Goal: Navigation & Orientation: Find specific page/section

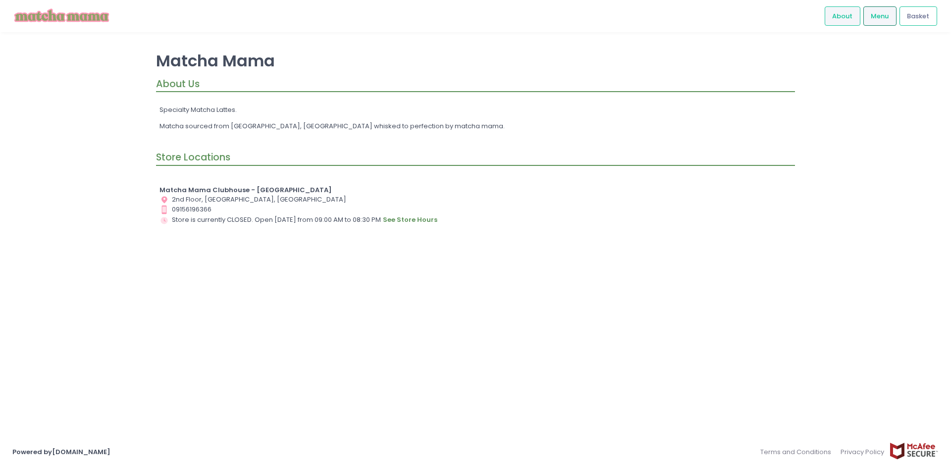
click at [886, 19] on span "Menu" at bounding box center [880, 16] width 18 height 10
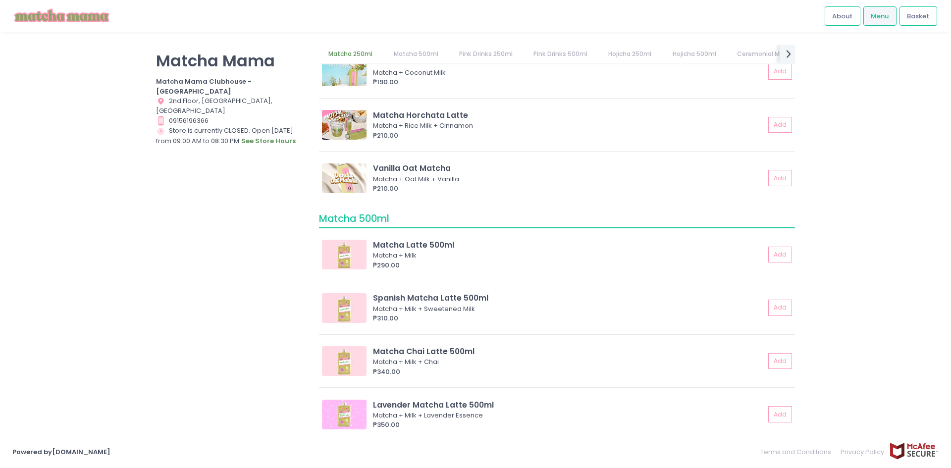
scroll to position [297, 0]
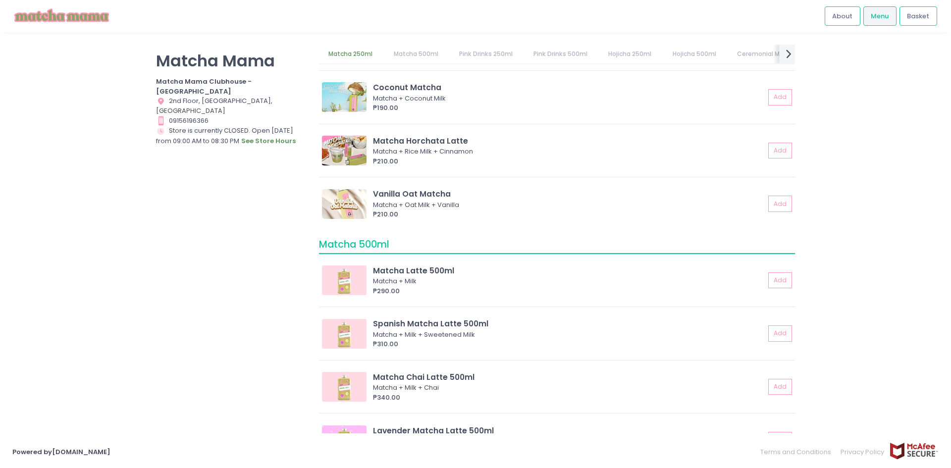
click at [794, 55] on icon "next Created with Sketch." at bounding box center [789, 54] width 14 height 14
click at [791, 56] on link "Sets" at bounding box center [784, 54] width 33 height 19
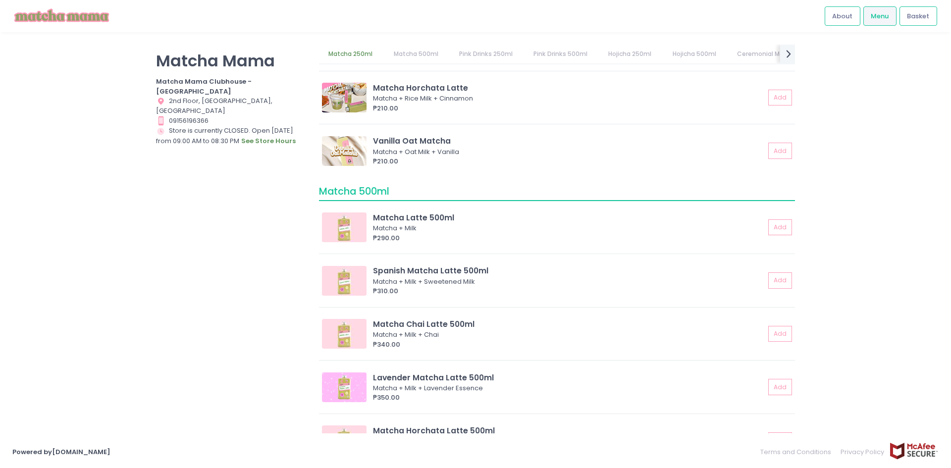
scroll to position [53, 0]
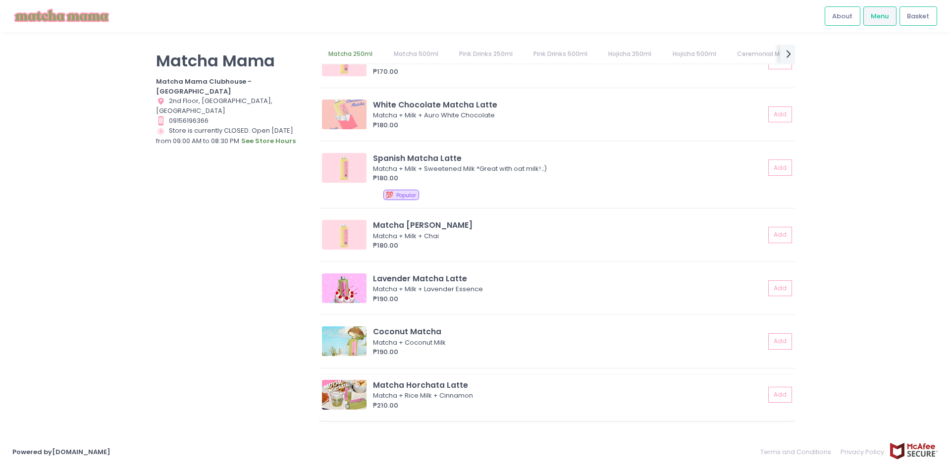
click at [343, 396] on img at bounding box center [344, 395] width 45 height 30
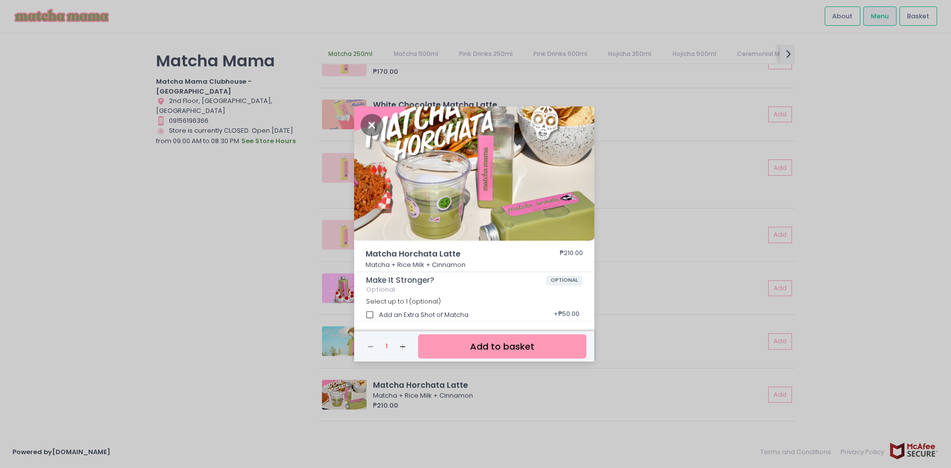
click at [226, 281] on div "Matcha Horchata Latte ₱210.00 Matcha + Rice Milk + Cinnamon Make It Stronger? O…" at bounding box center [475, 234] width 951 height 468
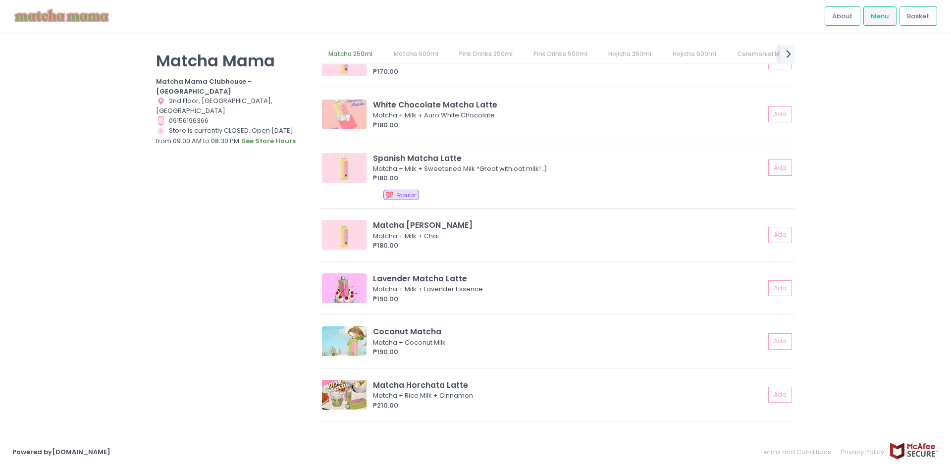
click at [337, 171] on img at bounding box center [344, 168] width 45 height 30
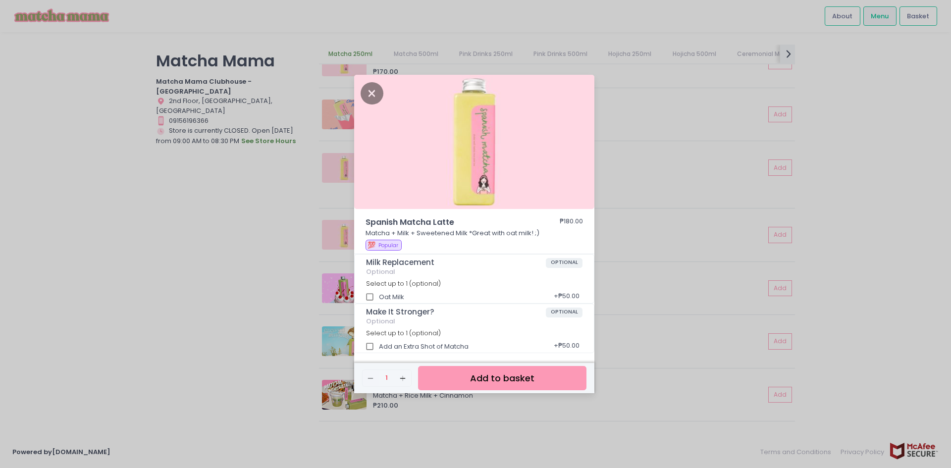
click at [253, 234] on div "Spanish Matcha Latte ₱180.00 Matcha + Milk + Sweetened Milk *Great with oat mil…" at bounding box center [475, 234] width 951 height 468
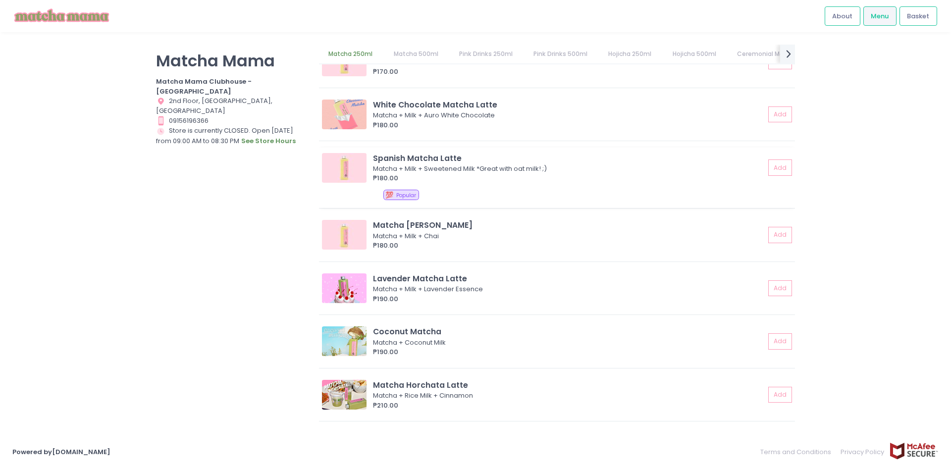
scroll to position [0, 0]
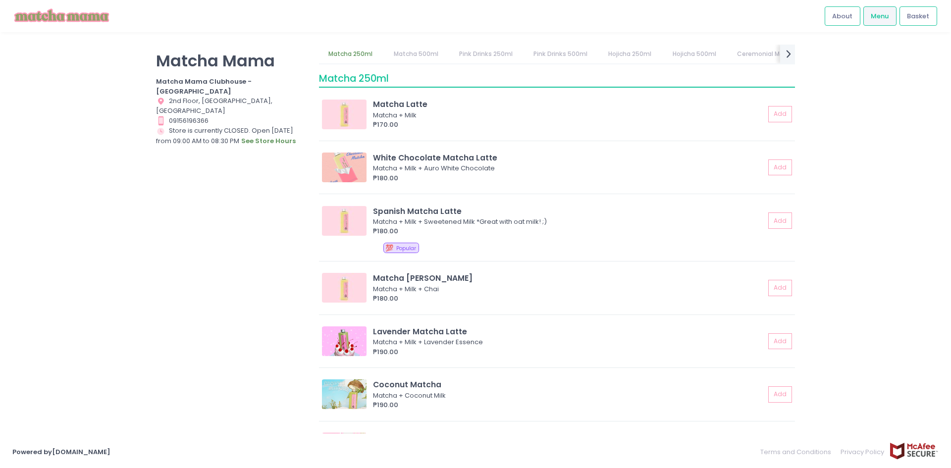
click at [411, 56] on link "Matcha 500ml" at bounding box center [416, 54] width 64 height 19
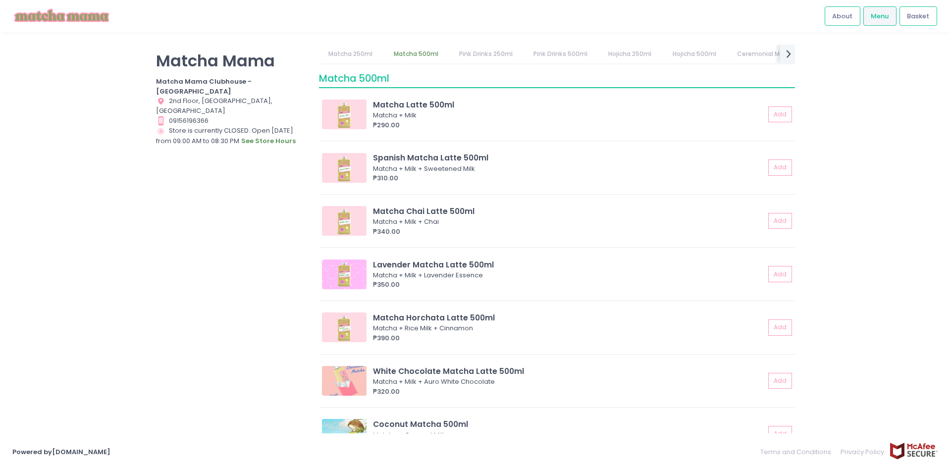
click at [472, 55] on link "Pink Drinks 250ml" at bounding box center [485, 54] width 73 height 19
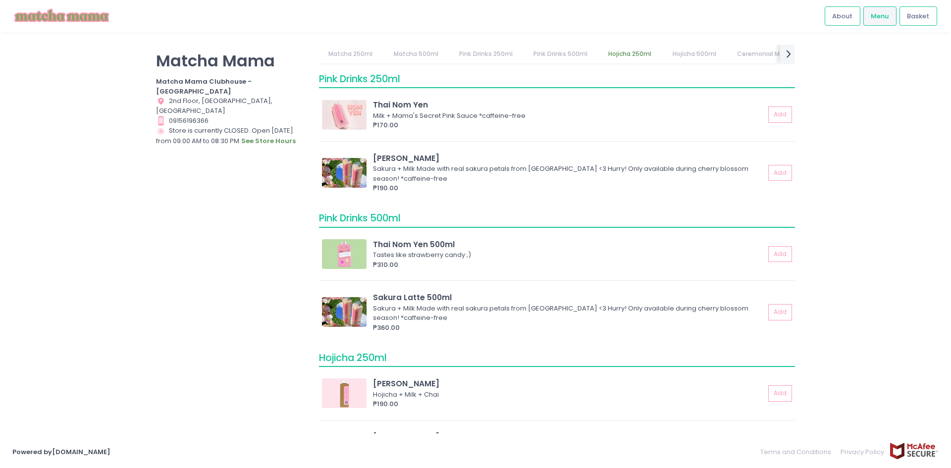
click at [560, 57] on link "Pink Drinks 500ml" at bounding box center [560, 54] width 73 height 19
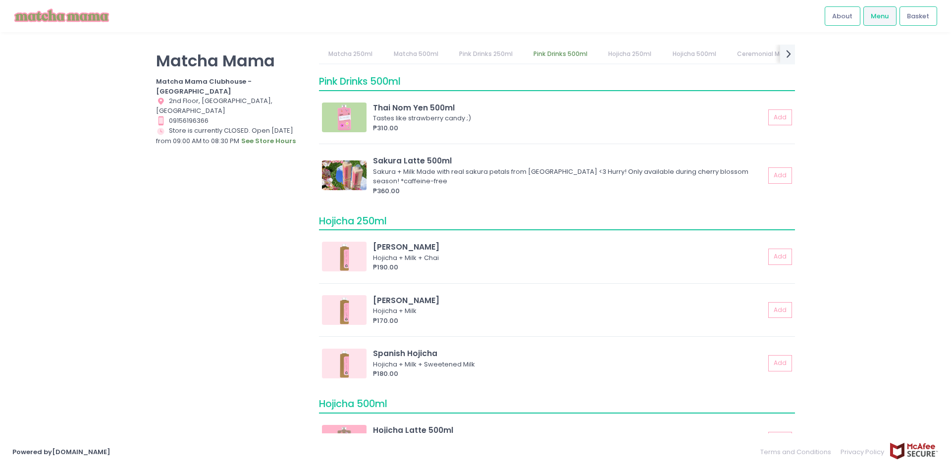
scroll to position [1105, 0]
